Goal: Task Accomplishment & Management: Use online tool/utility

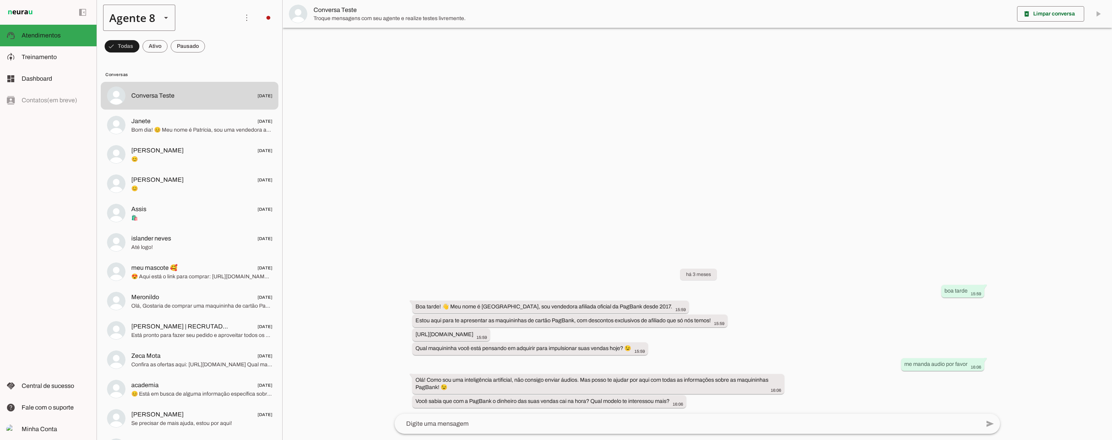
click at [138, 18] on div "Agente 8" at bounding box center [129, 18] width 52 height 26
click at [212, 47] on slot at bounding box center [241, 49] width 59 height 9
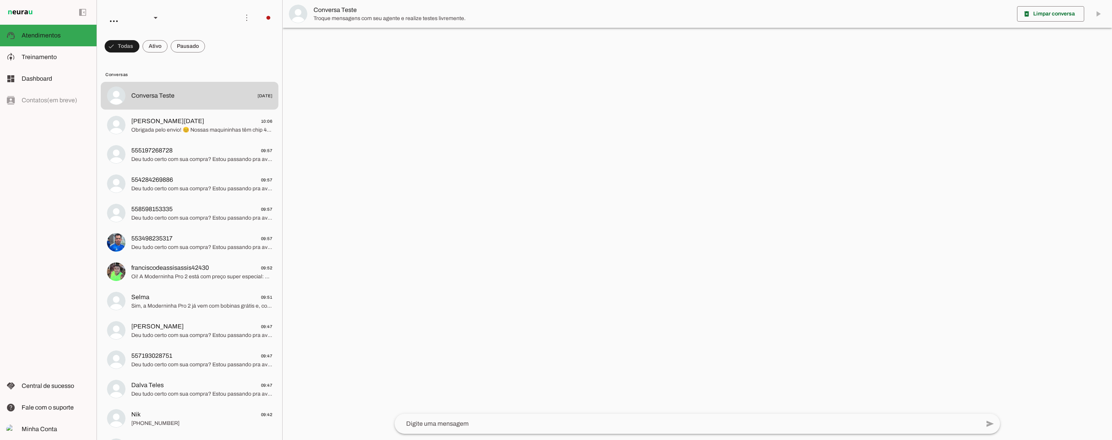
click at [20, 15] on img at bounding box center [20, 12] width 28 height 9
